Goal: Task Accomplishment & Management: Use online tool/utility

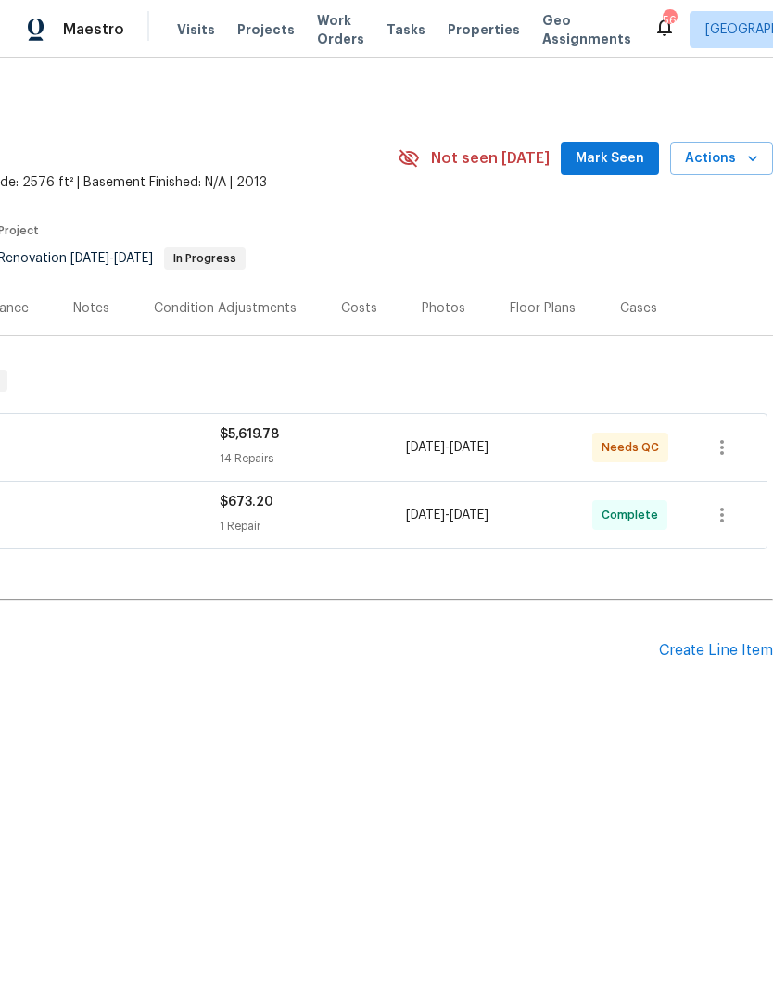
scroll to position [0, 274]
click at [634, 164] on span "Mark Seen" at bounding box center [609, 158] width 69 height 23
click at [739, 160] on span "Actions" at bounding box center [721, 158] width 73 height 23
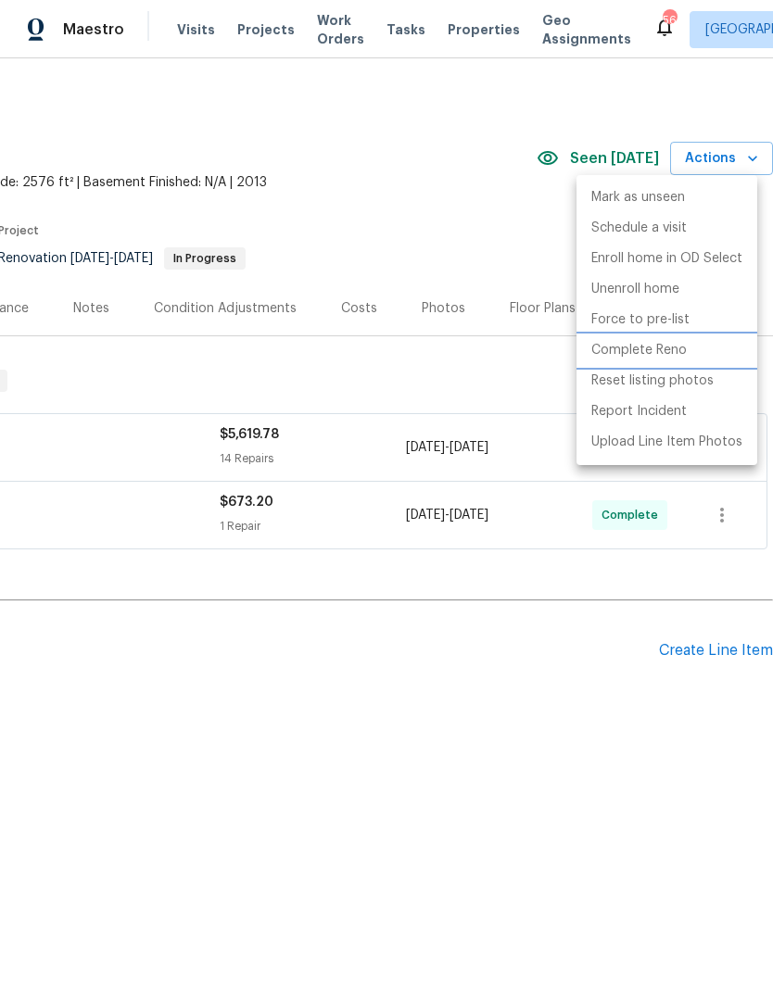
click at [660, 344] on p "Complete Reno" at bounding box center [638, 350] width 95 height 19
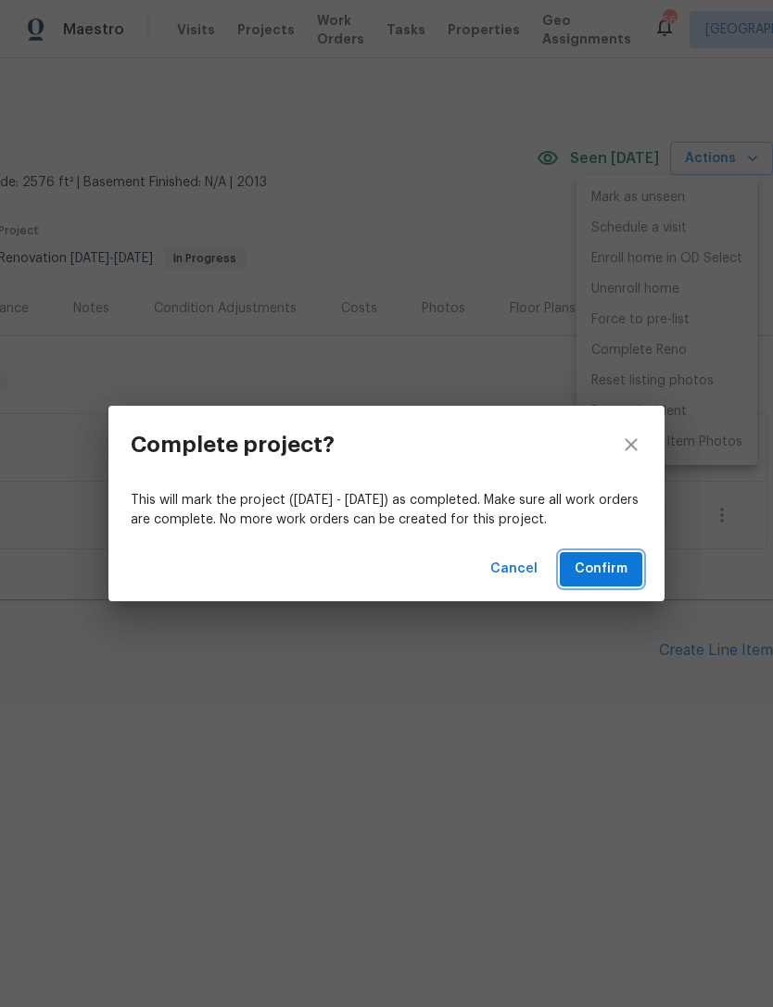
click at [622, 569] on span "Confirm" at bounding box center [601, 569] width 53 height 23
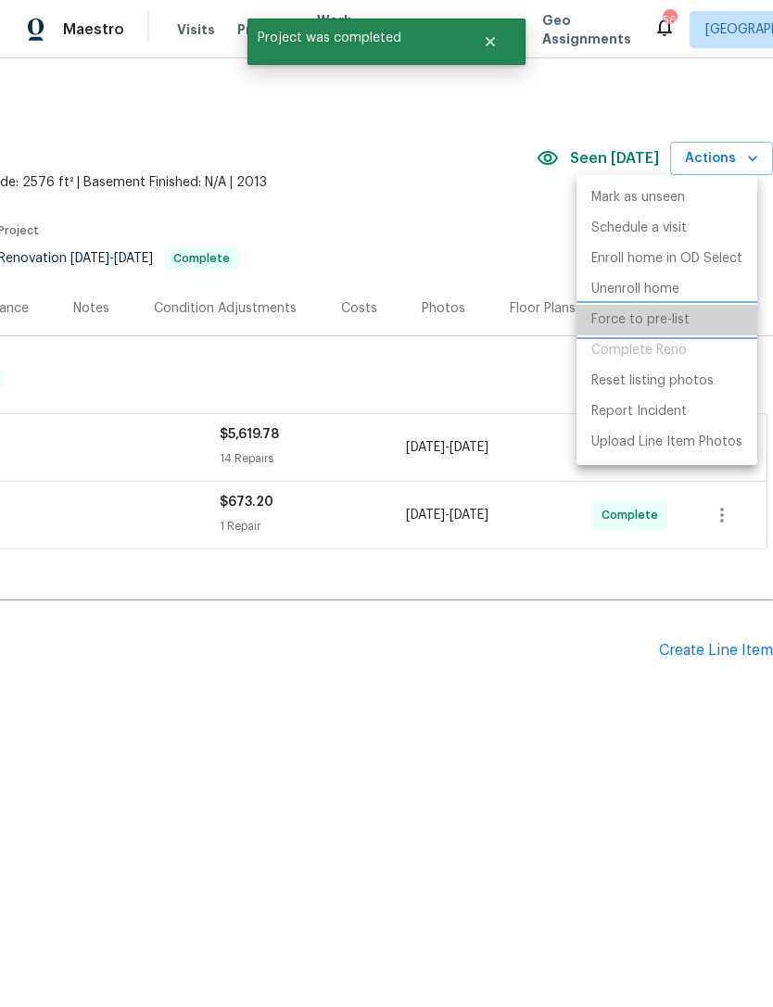
click at [659, 320] on p "Force to pre-list" at bounding box center [640, 319] width 98 height 19
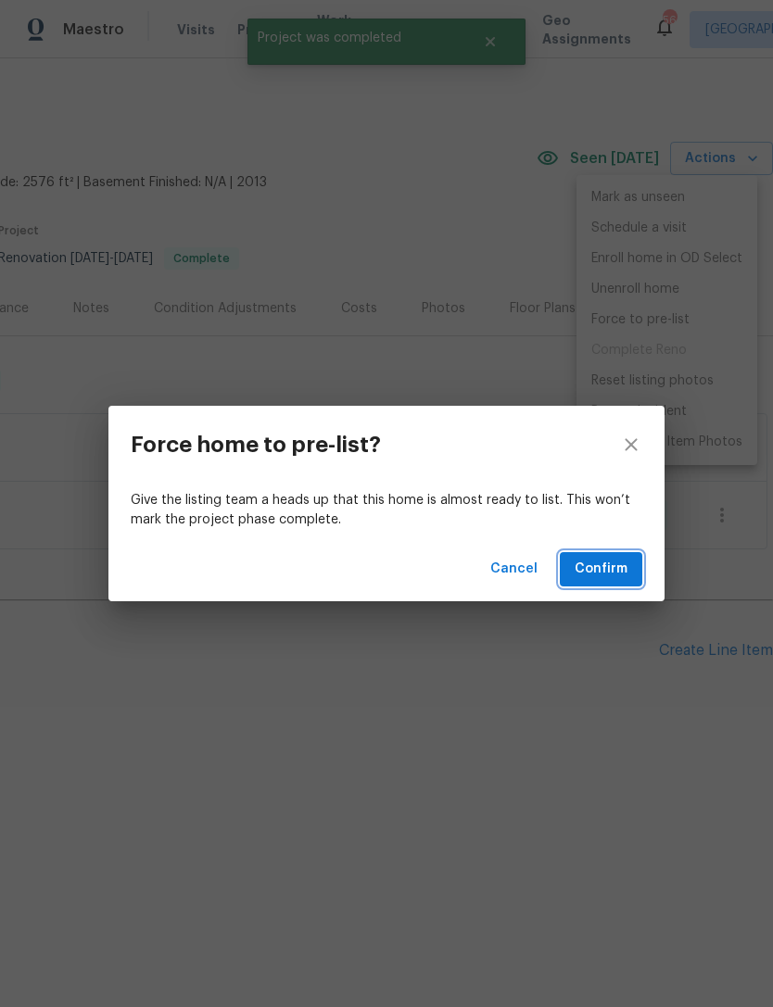
click at [601, 563] on span "Confirm" at bounding box center [601, 569] width 53 height 23
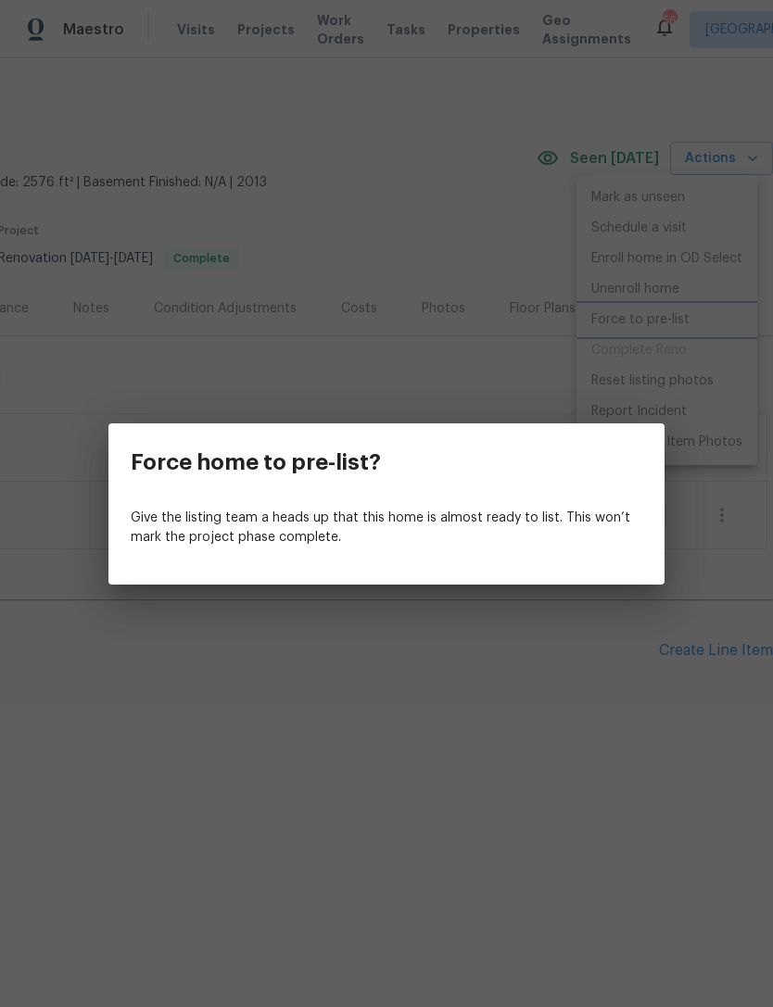
click at [561, 663] on div "Force home to pre-list? Give the listing team a heads up that this home is almo…" at bounding box center [386, 503] width 773 height 1007
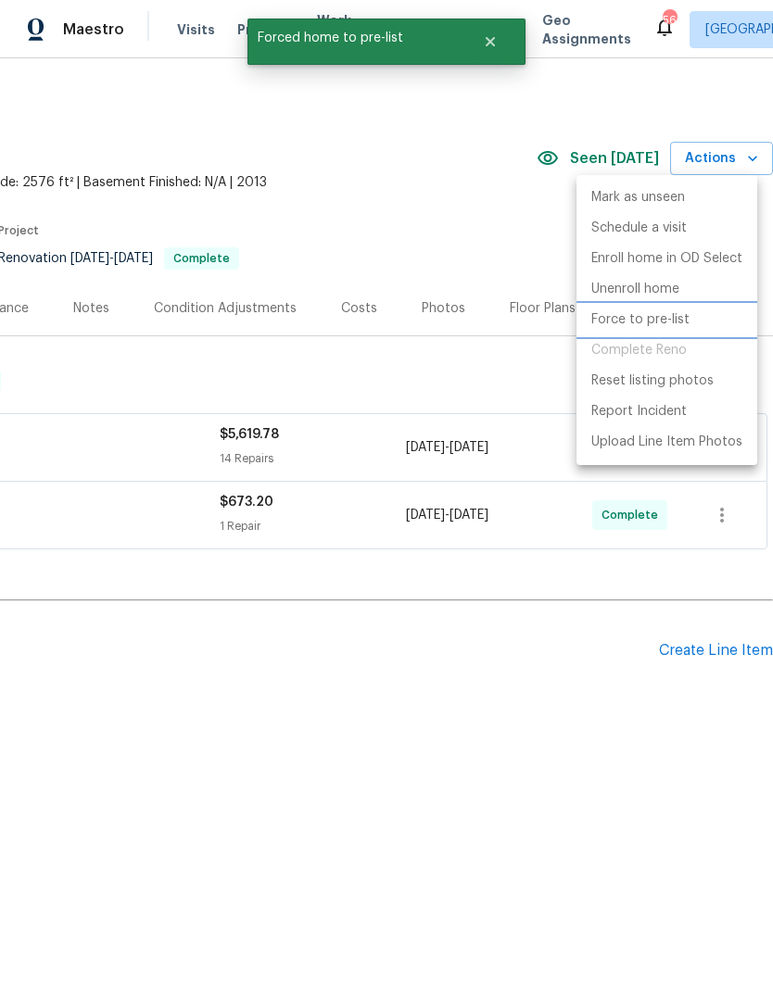
click at [663, 315] on p "Force to pre-list" at bounding box center [640, 319] width 98 height 19
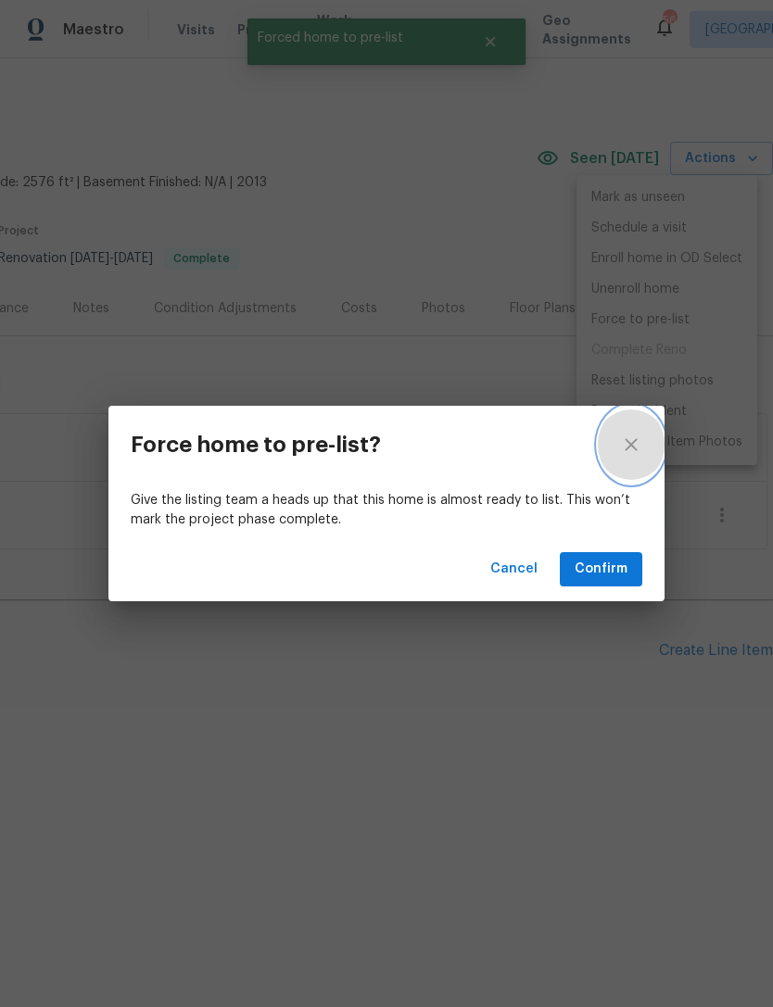
click at [639, 437] on icon "close" at bounding box center [631, 445] width 22 height 22
